Goal: Information Seeking & Learning: Check status

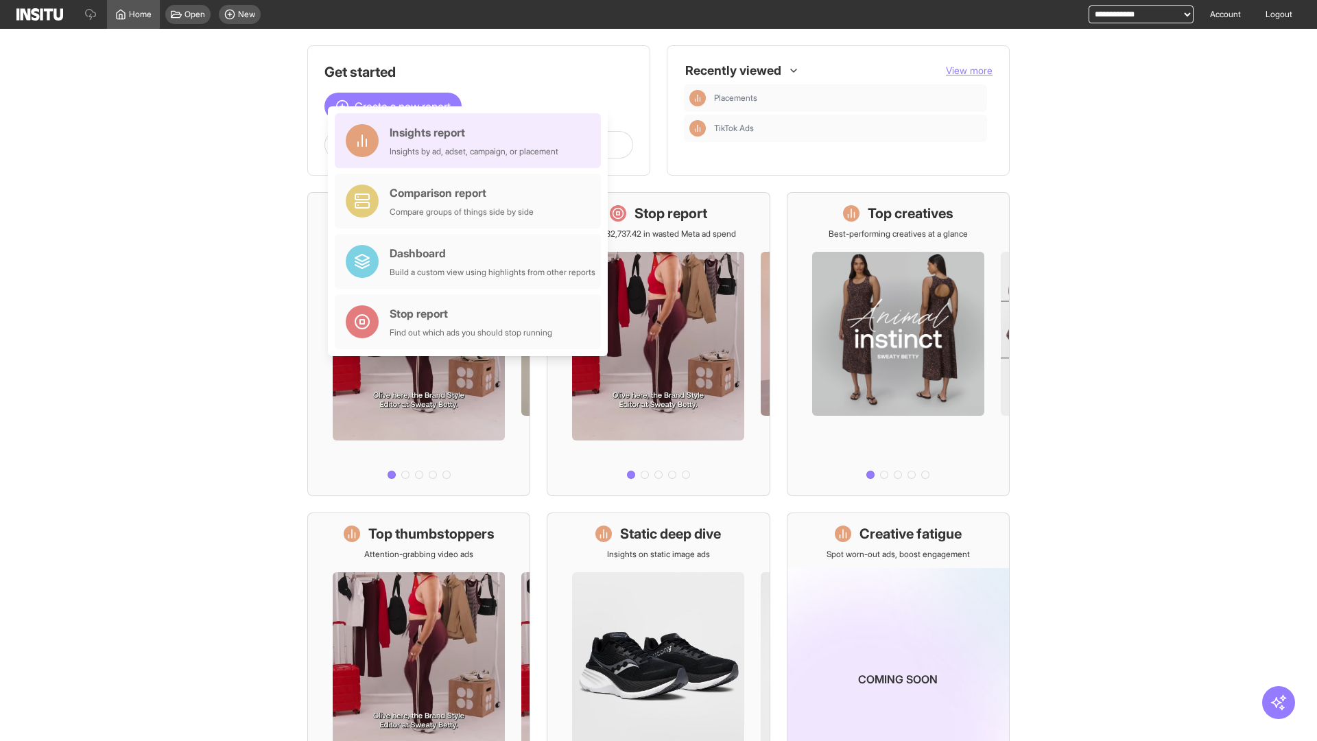
click at [471, 141] on div "Insights report Insights by ad, adset, campaign, or placement" at bounding box center [474, 140] width 169 height 33
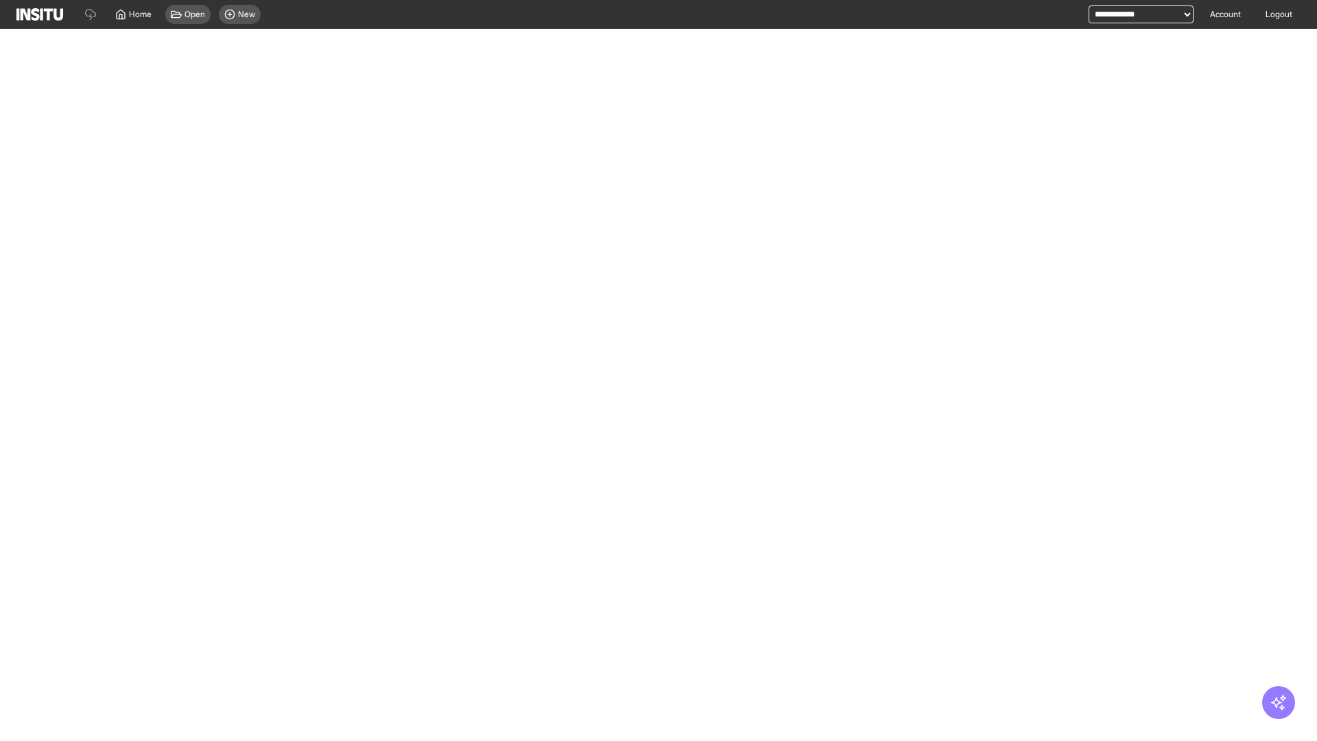
select select "**"
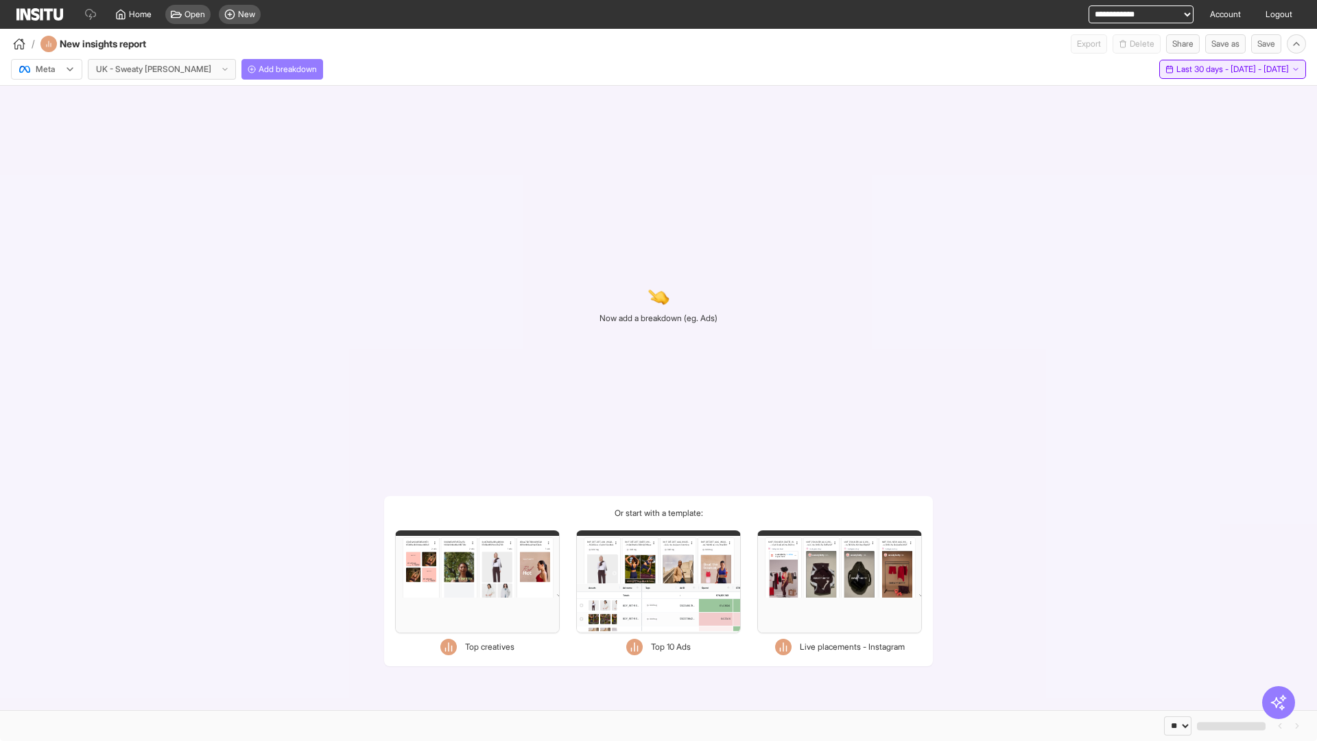
click at [1204, 69] on span "Last 30 days - [DATE] - [DATE]" at bounding box center [1232, 69] width 112 height 11
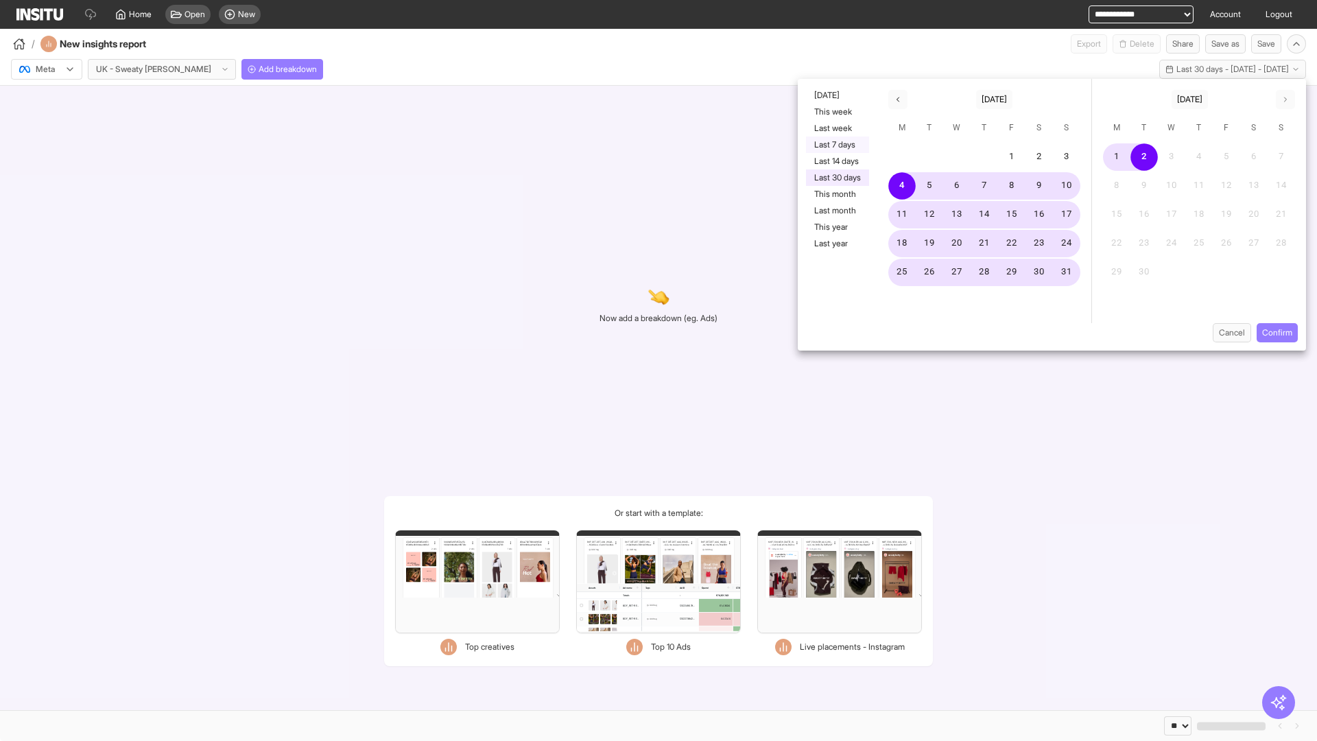
click at [836, 145] on button "Last 7 days" at bounding box center [837, 144] width 63 height 16
